Goal: Transaction & Acquisition: Download file/media

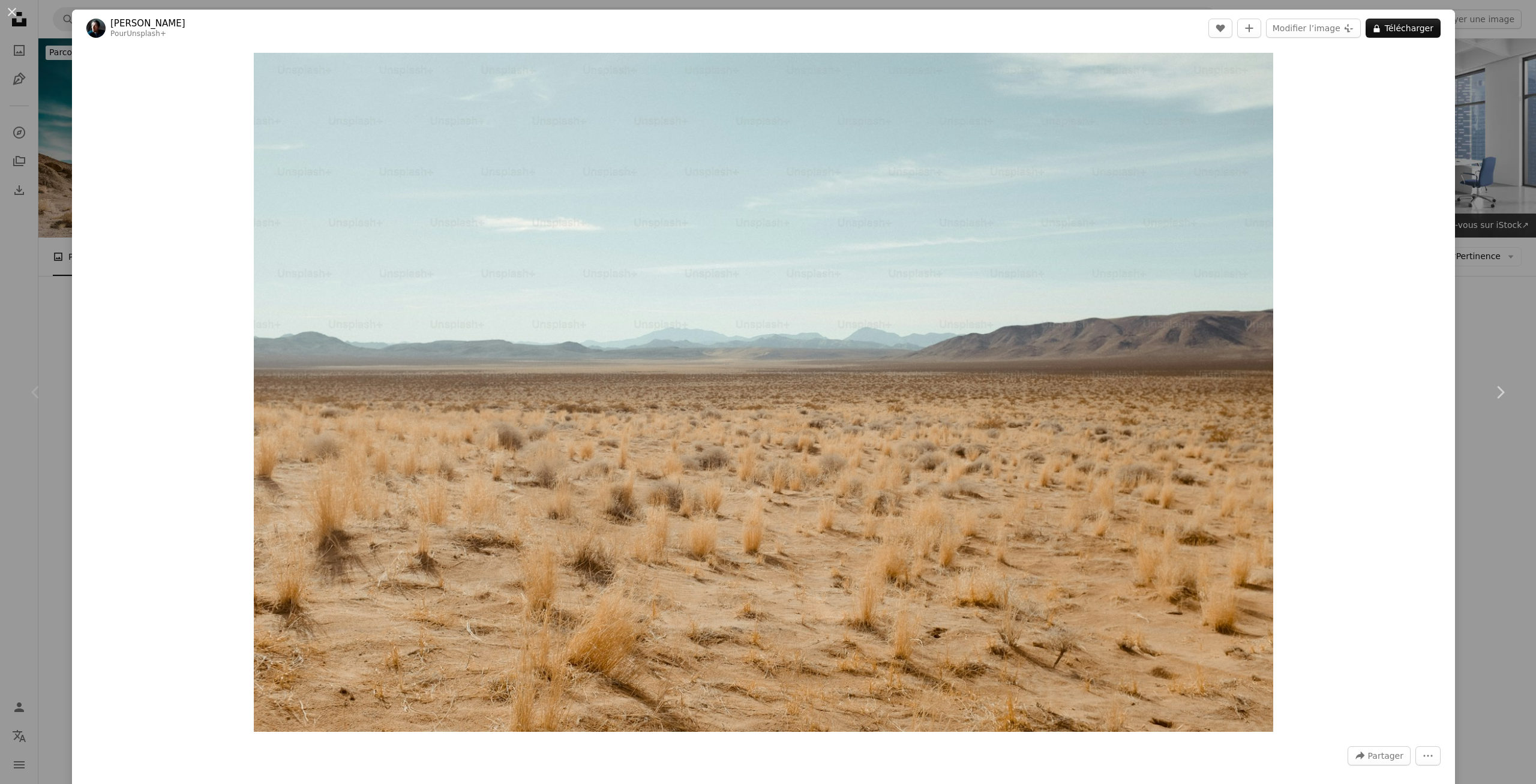
click at [8, 16] on button "An X shape" at bounding box center [11, 11] width 14 height 14
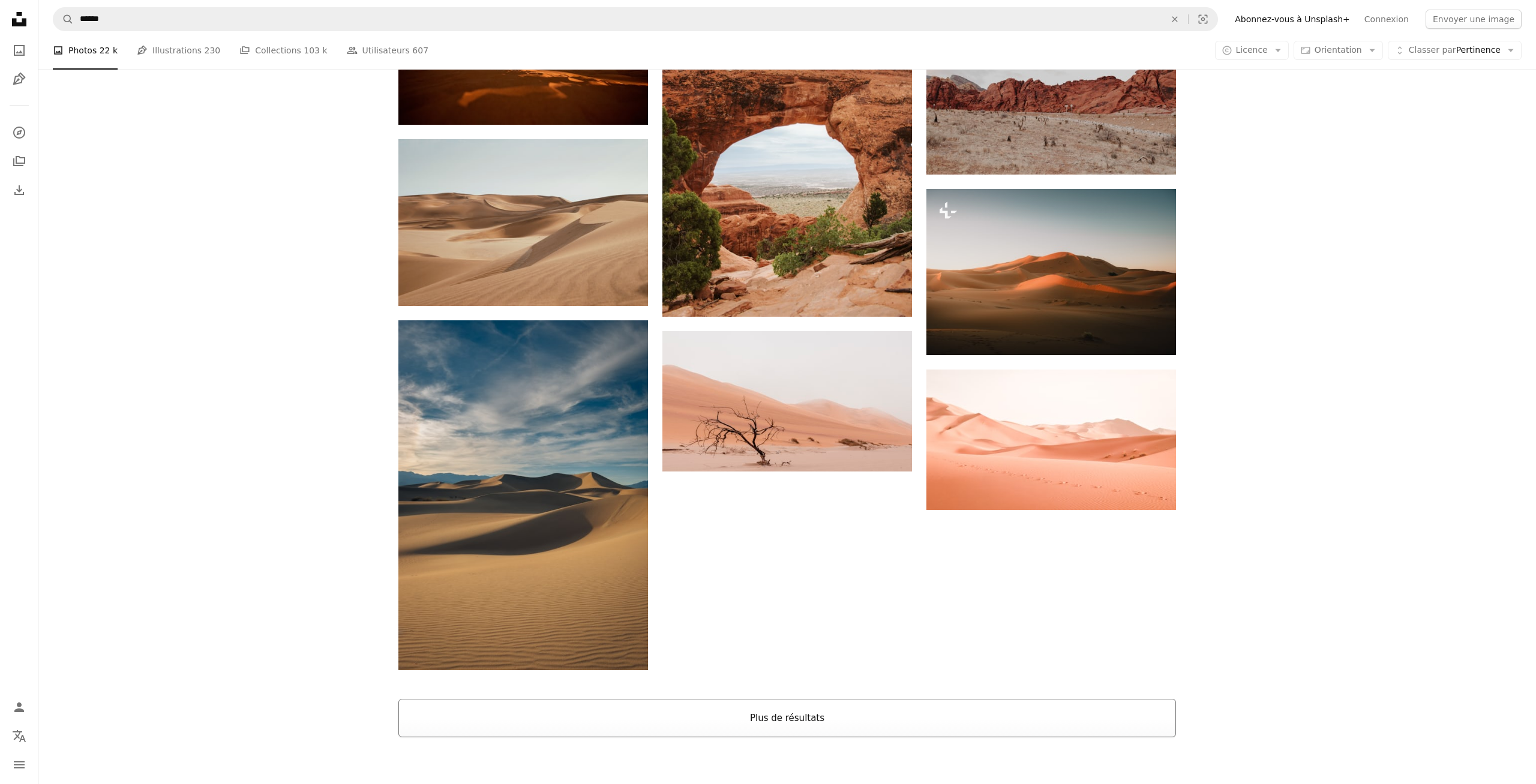
scroll to position [1815, 0]
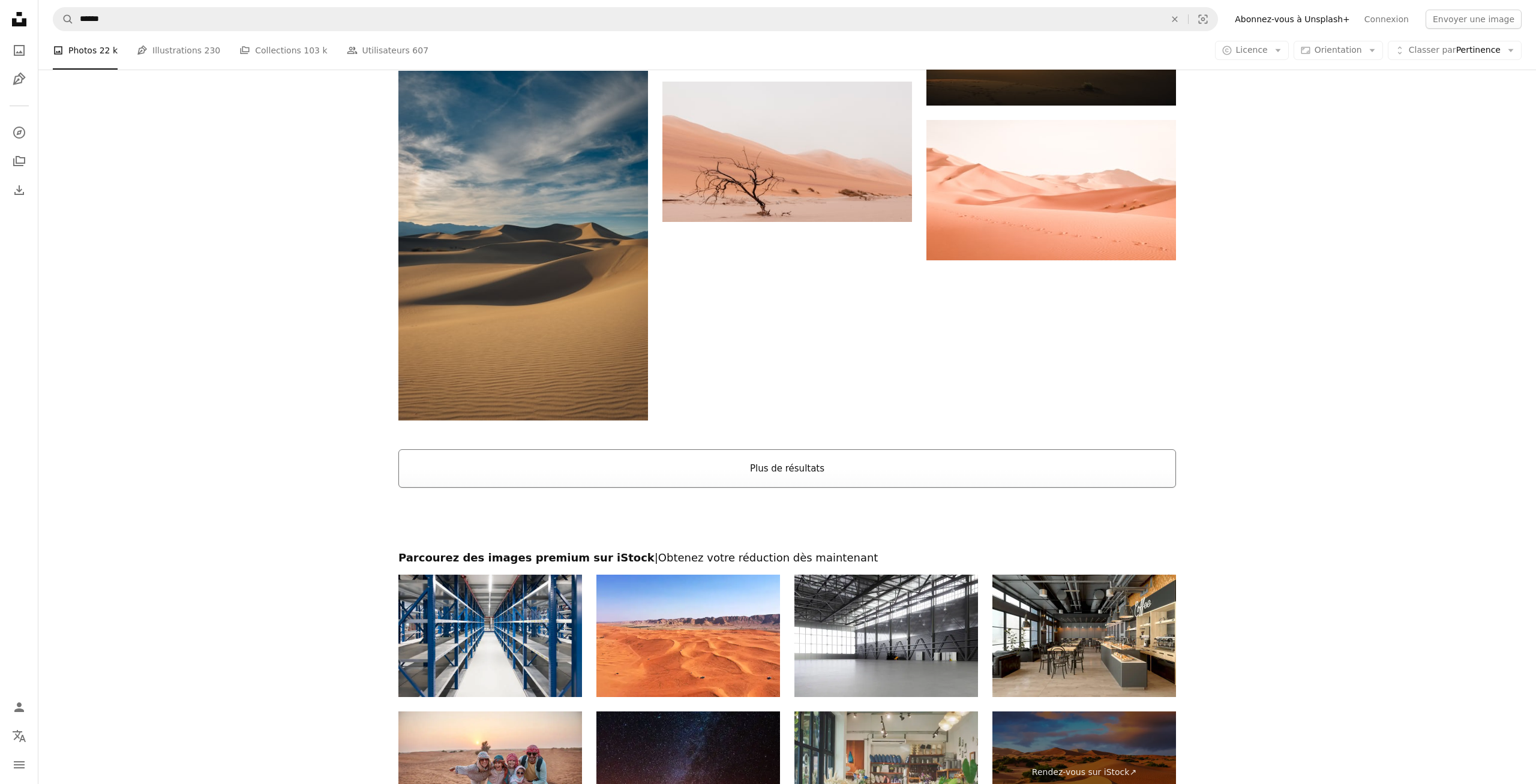
click at [827, 461] on button "Plus de résultats" at bounding box center [787, 468] width 777 height 39
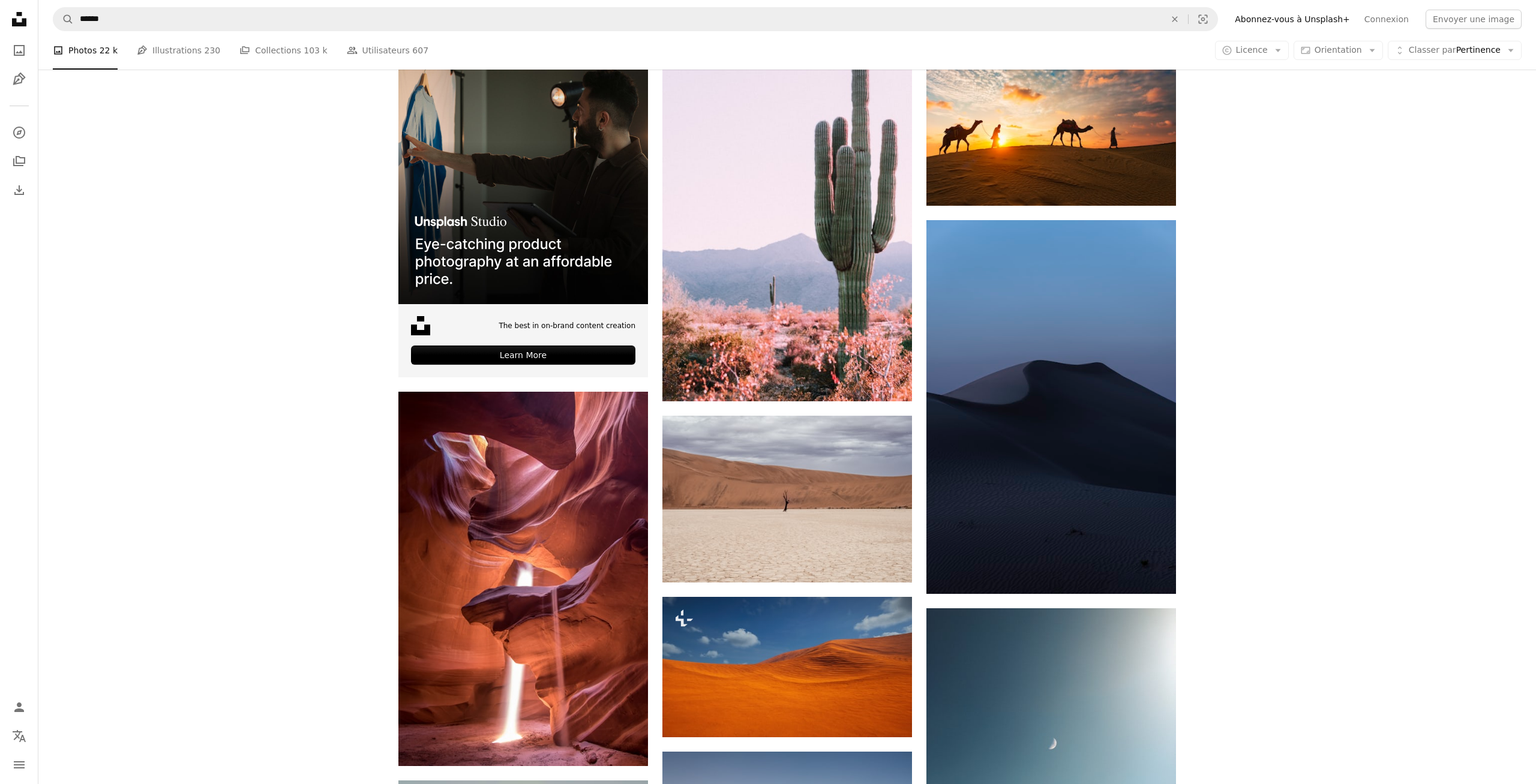
scroll to position [2814, 0]
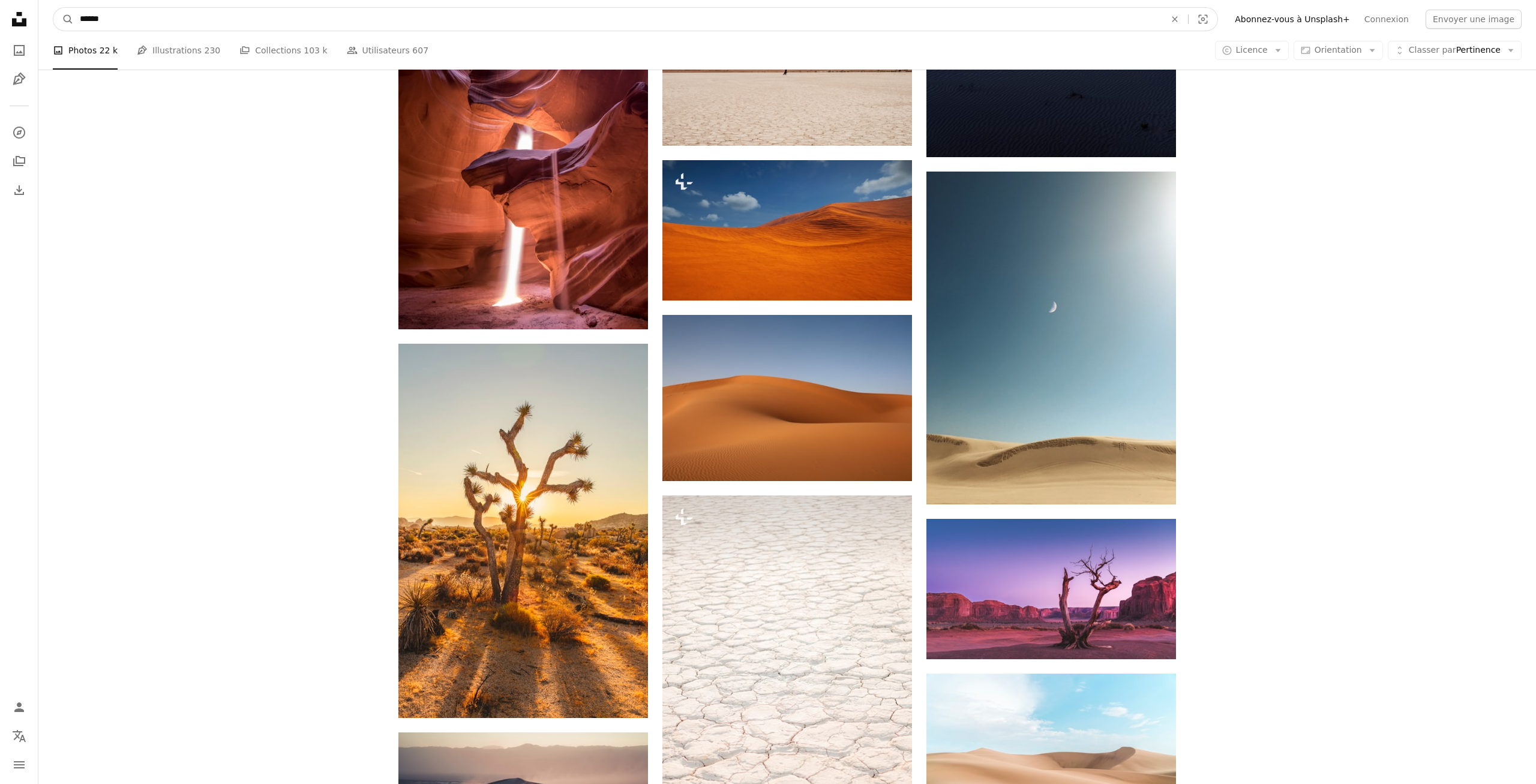
click at [169, 16] on input "******" at bounding box center [617, 19] width 1088 height 23
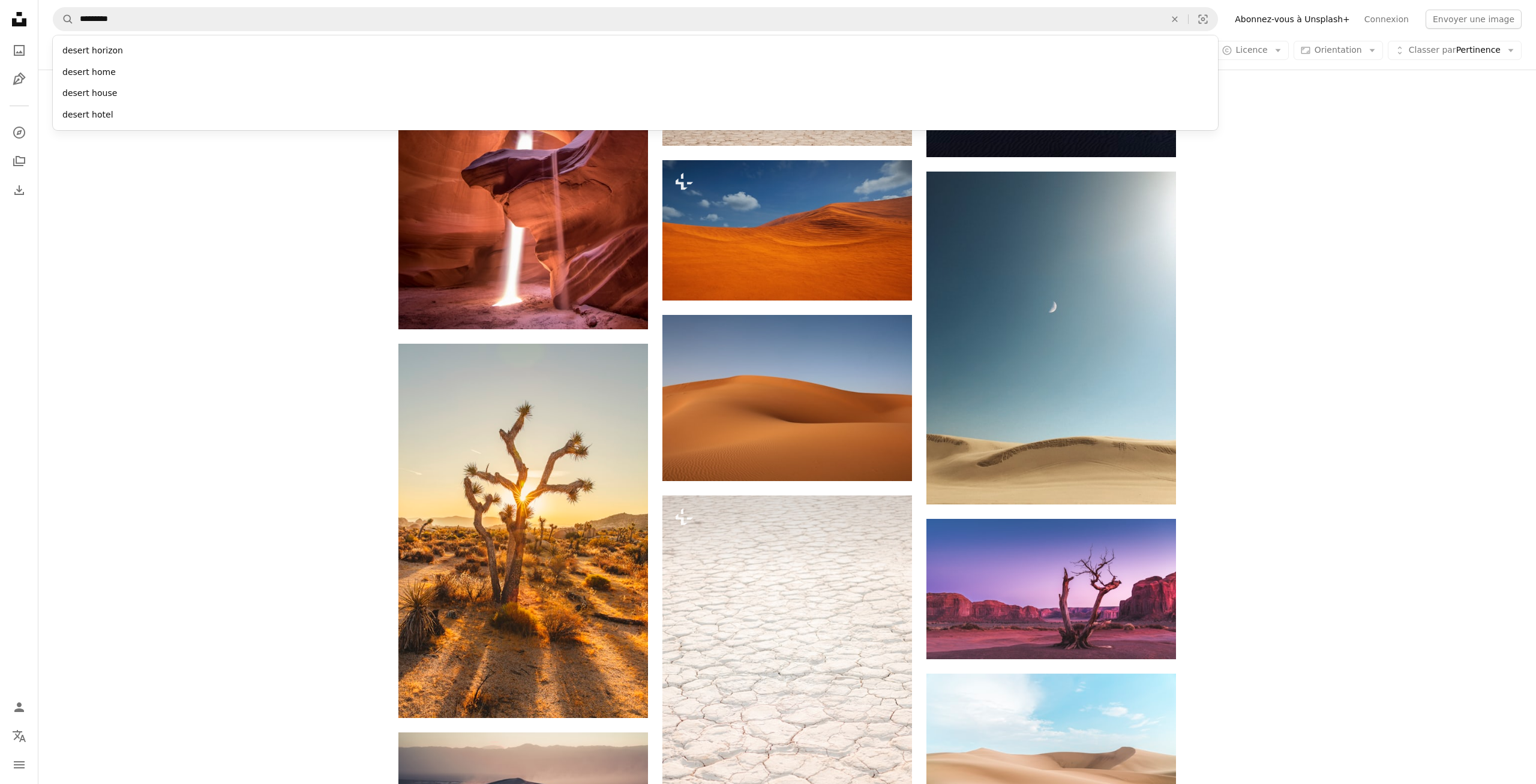
click at [198, 322] on div "Plus sign for Unsplash+ A heart A plus sign [PERSON_NAME] Pour Unsplash+ A lock…" at bounding box center [787, 358] width 1497 height 5602
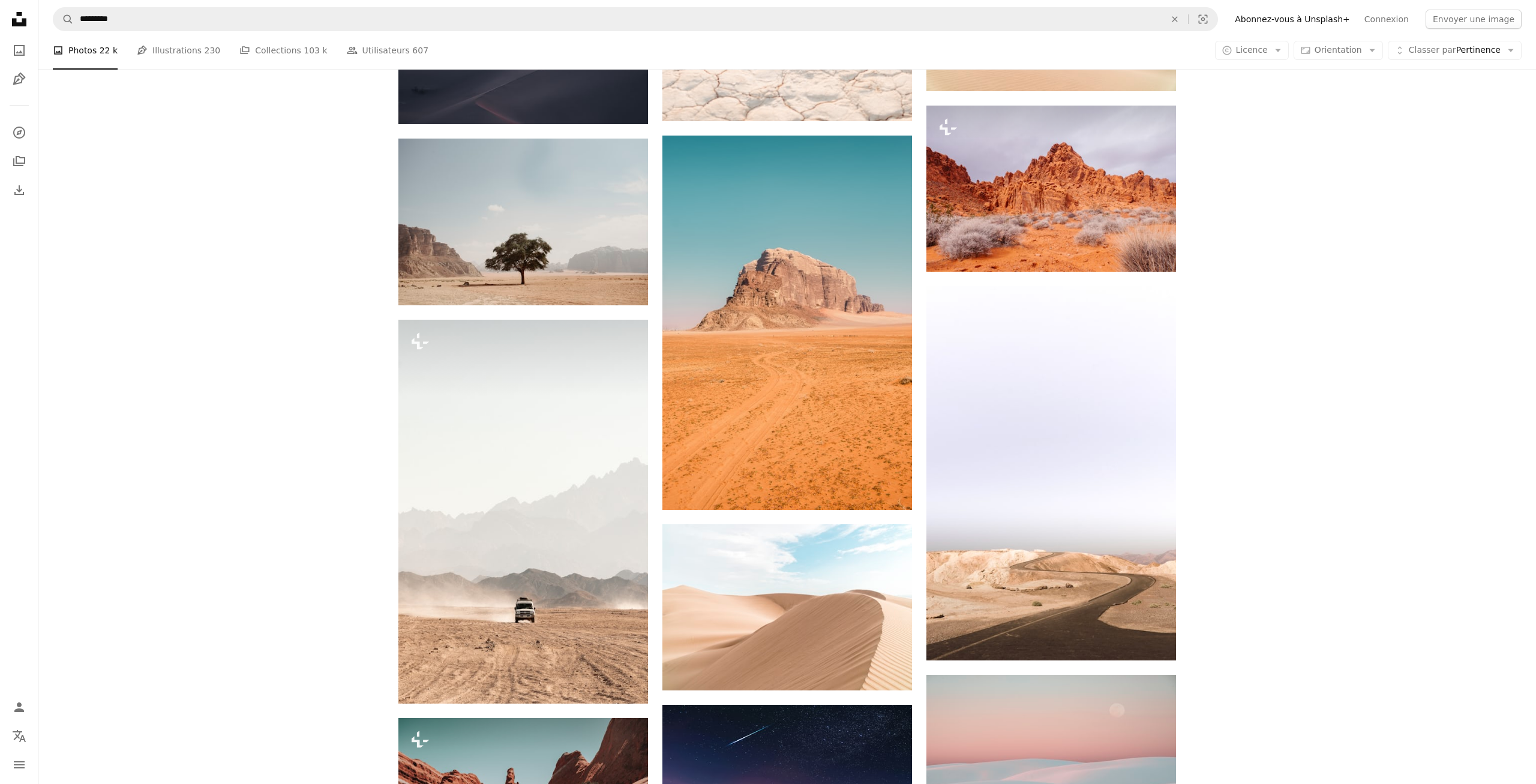
scroll to position [3874, 0]
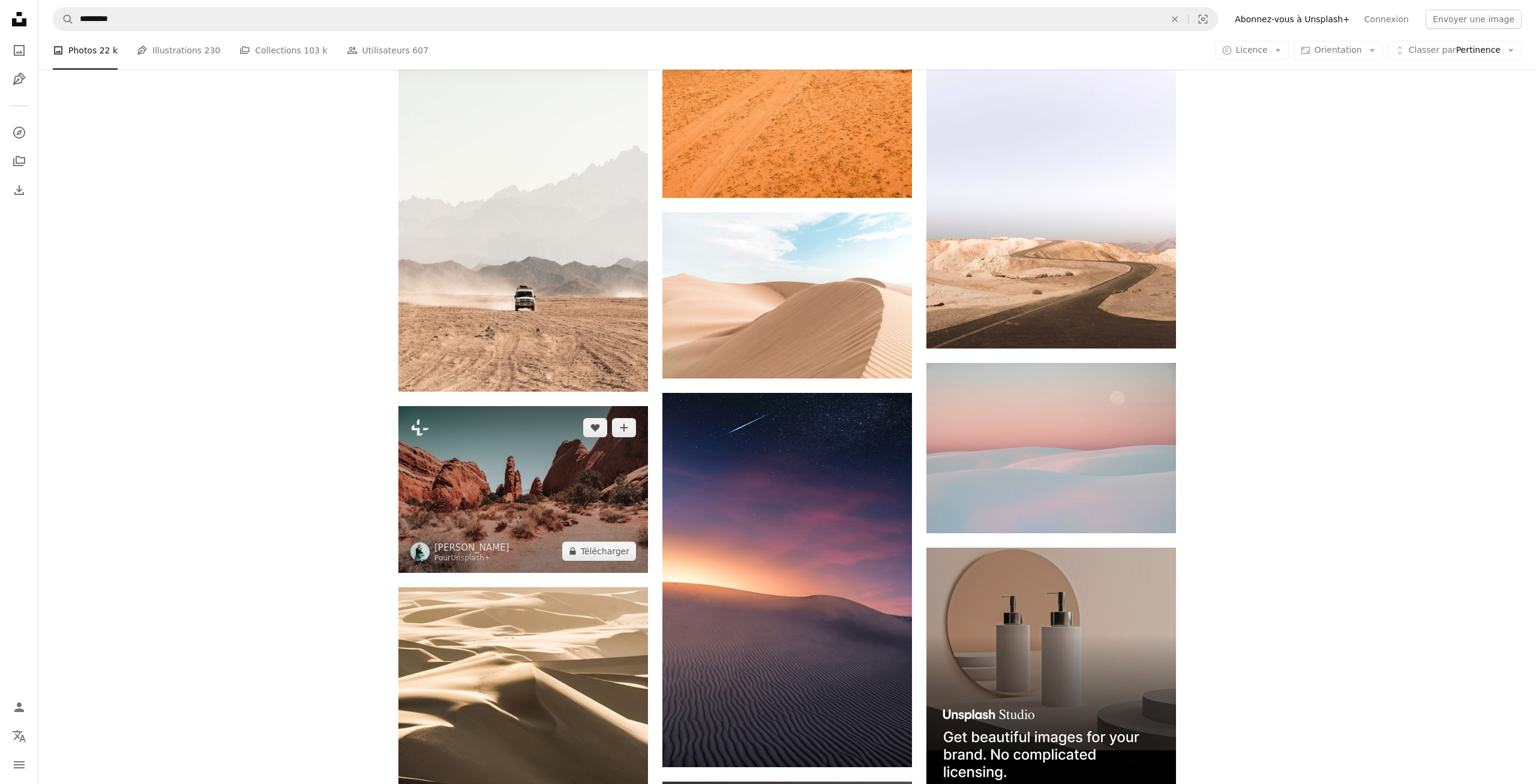
click at [464, 474] on img at bounding box center [523, 488] width 250 height 166
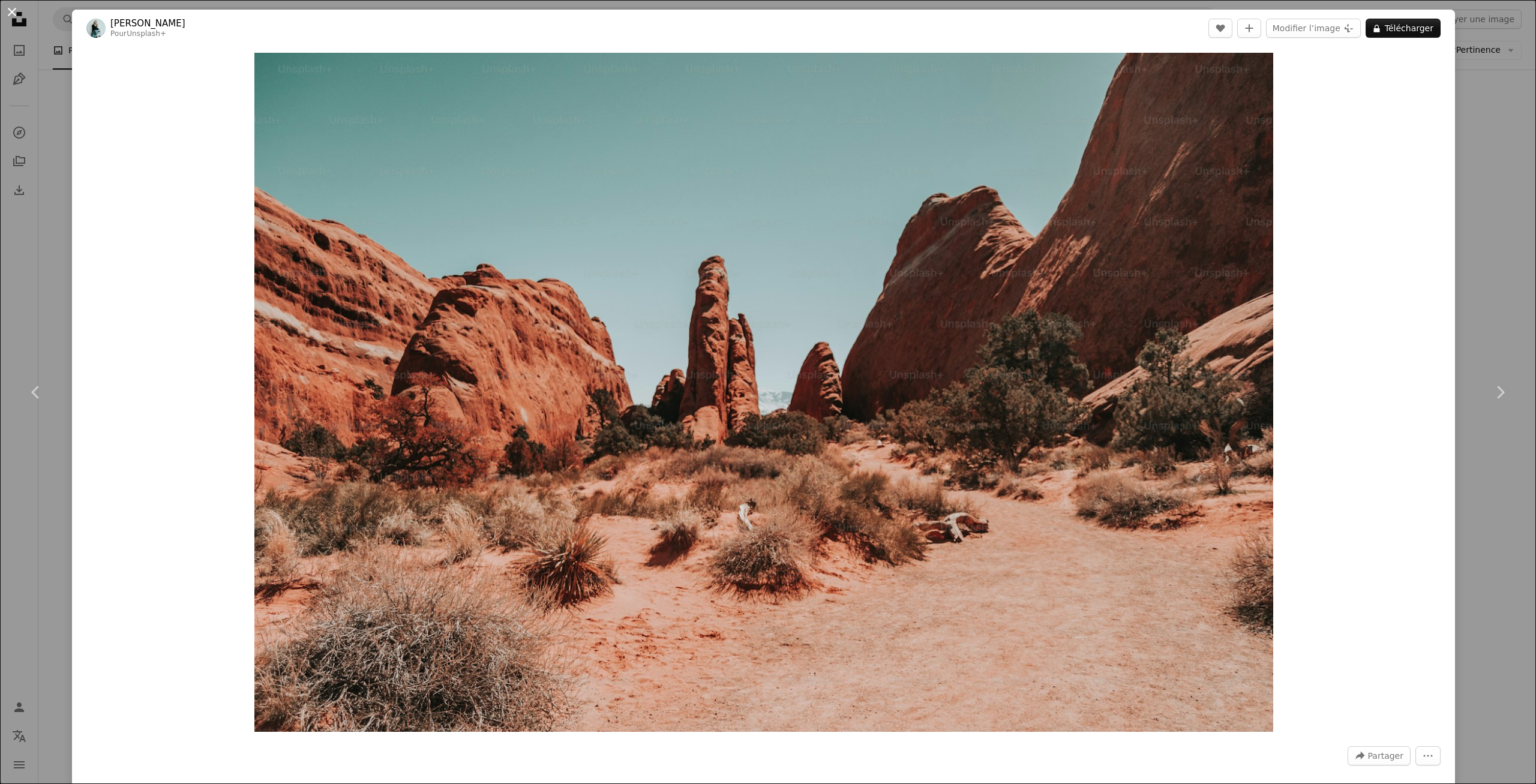
click at [19, 11] on button "An X shape" at bounding box center [11, 11] width 14 height 14
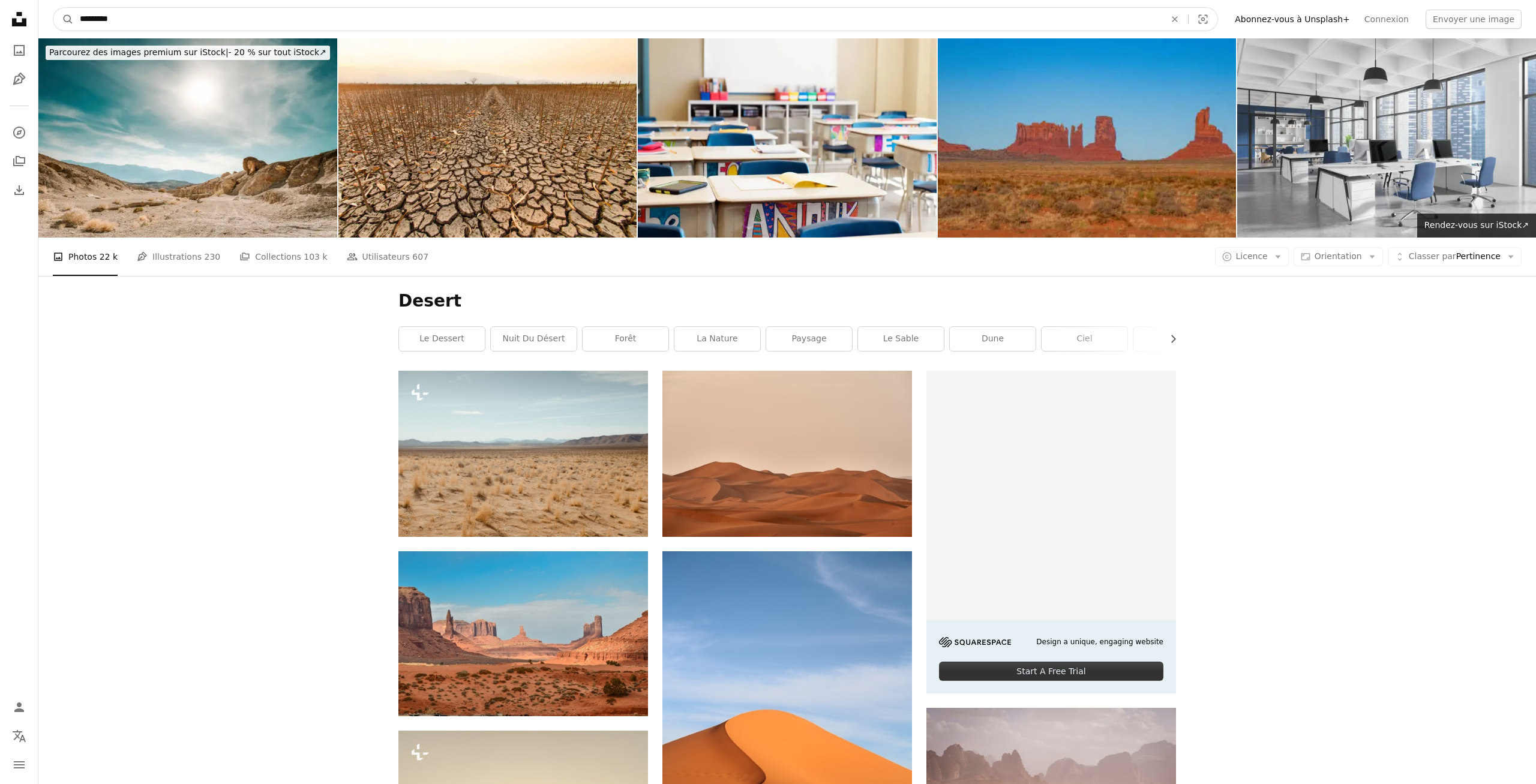
drag, startPoint x: 119, startPoint y: 16, endPoint x: 16, endPoint y: 11, distance: 103.1
click at [73, 11] on input "*********" at bounding box center [617, 19] width 1088 height 23
type input "**********"
click button "A magnifying glass" at bounding box center [64, 19] width 20 height 23
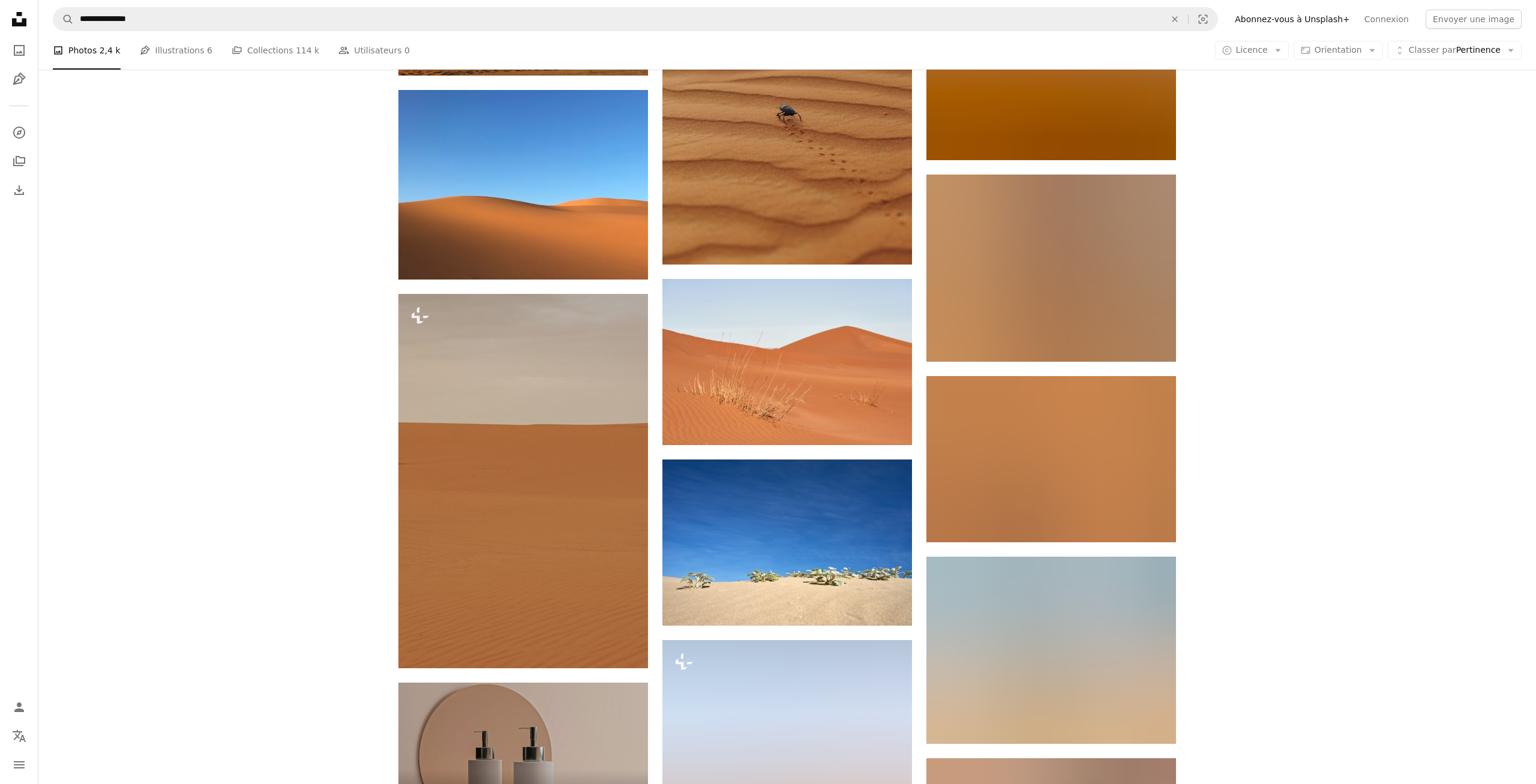
scroll to position [1746, 0]
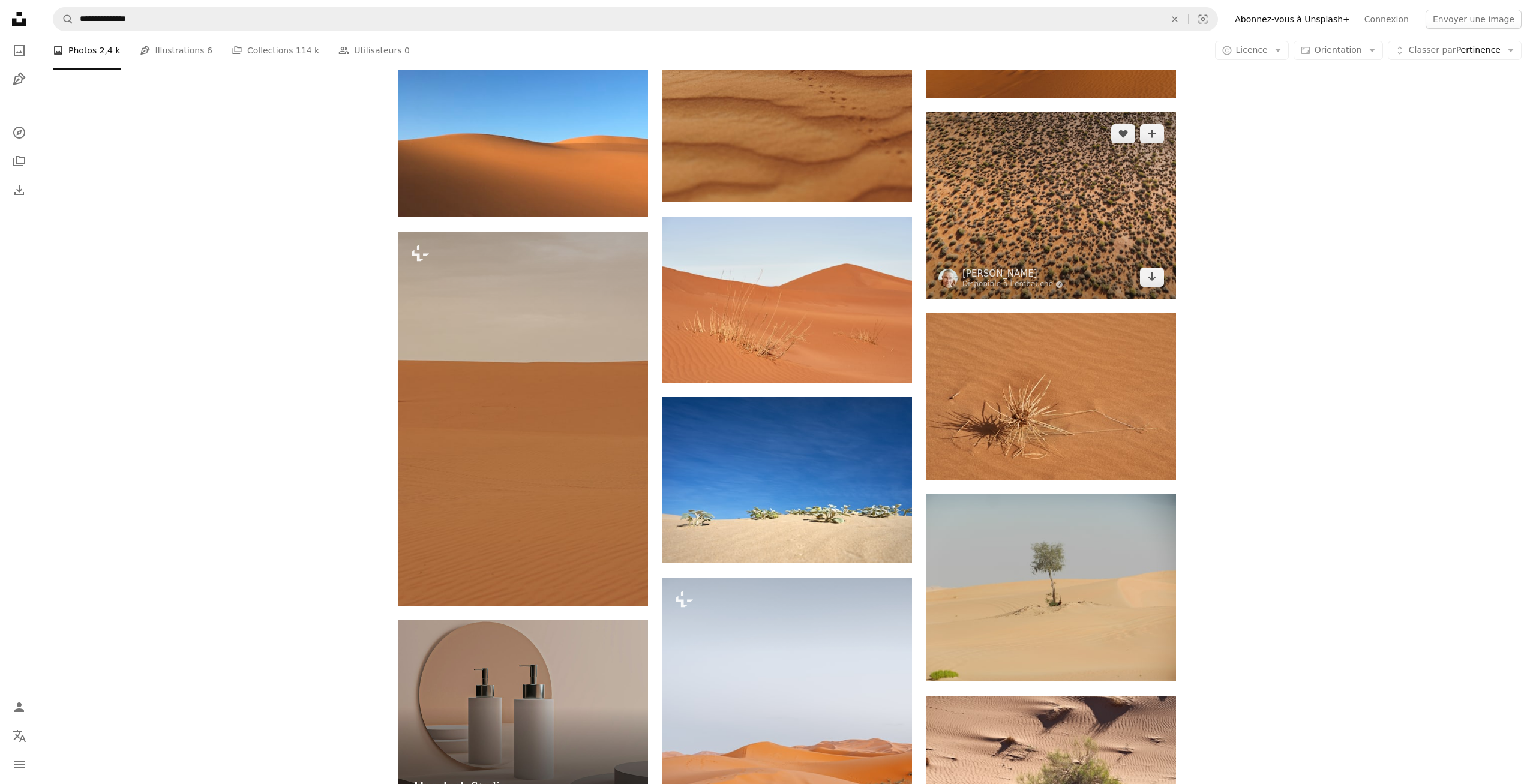
click at [1039, 188] on img at bounding box center [1051, 205] width 250 height 186
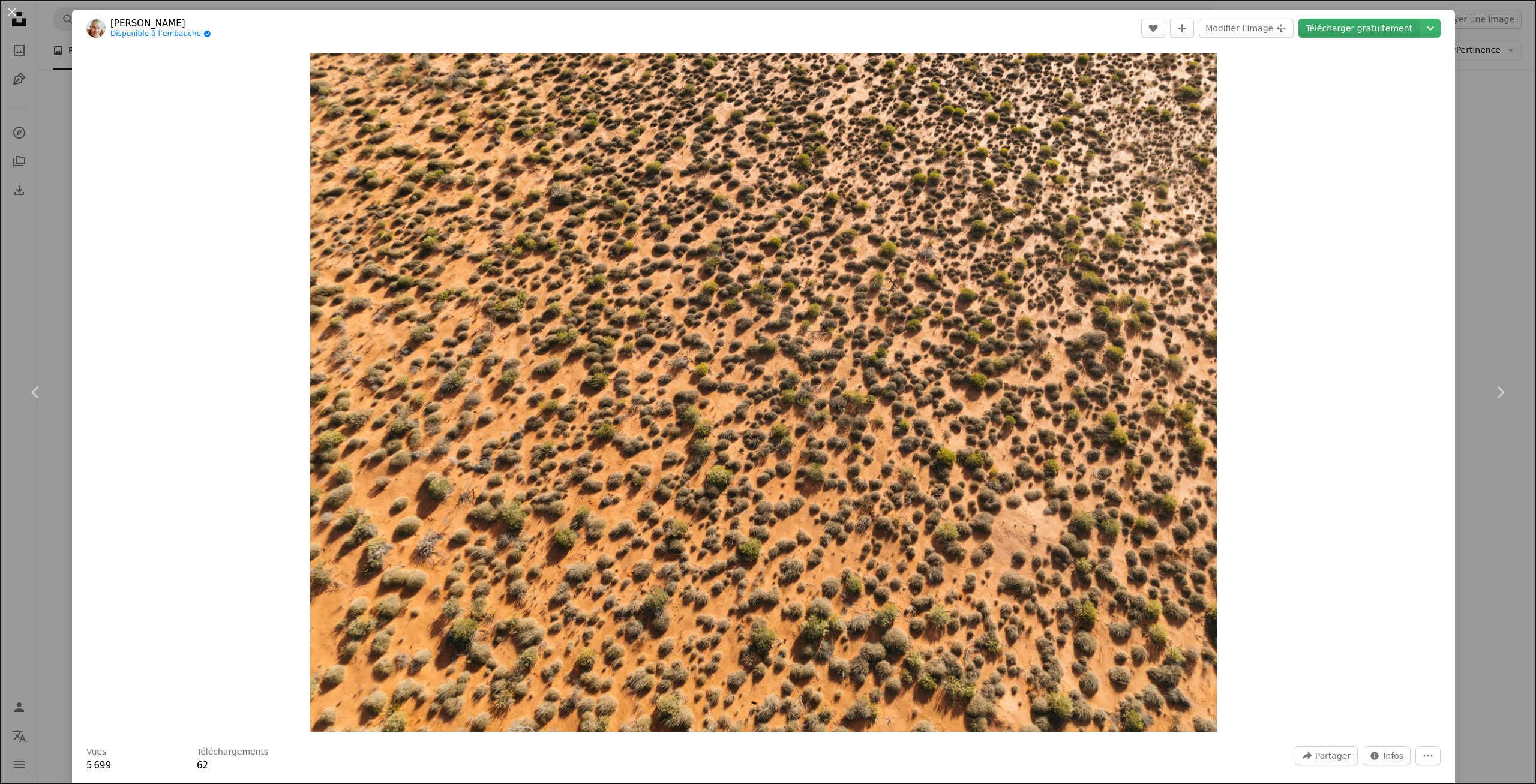
click at [1361, 28] on link "Télécharger gratuitement" at bounding box center [1359, 28] width 121 height 19
